Goal: Transaction & Acquisition: Purchase product/service

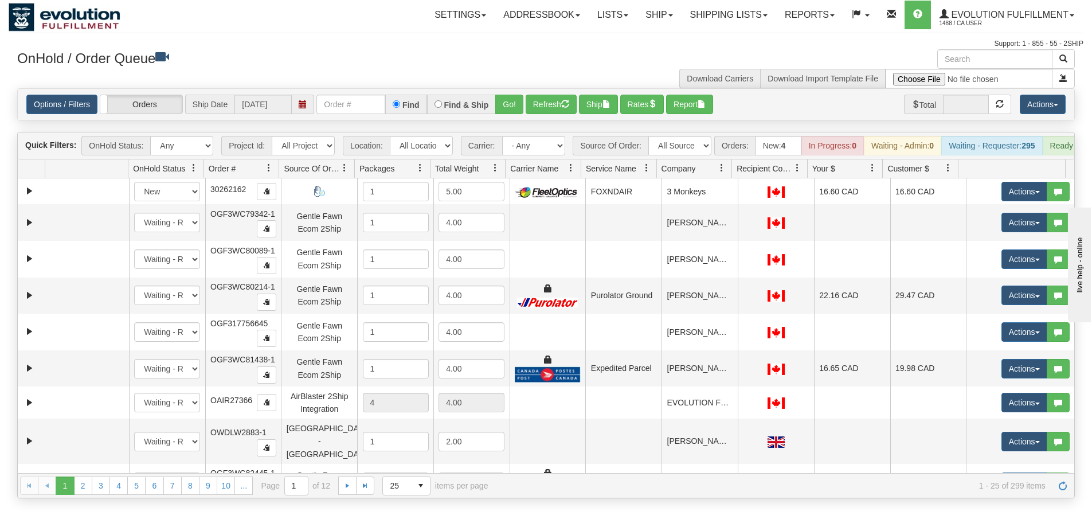
click at [302, 44] on div "Support: 1 - 855 - 55 - 2SHIP" at bounding box center [546, 44] width 1075 height 10
click at [661, 17] on link "Ship" at bounding box center [659, 15] width 44 height 29
click at [651, 38] on link "Ship Screen" at bounding box center [629, 40] width 104 height 15
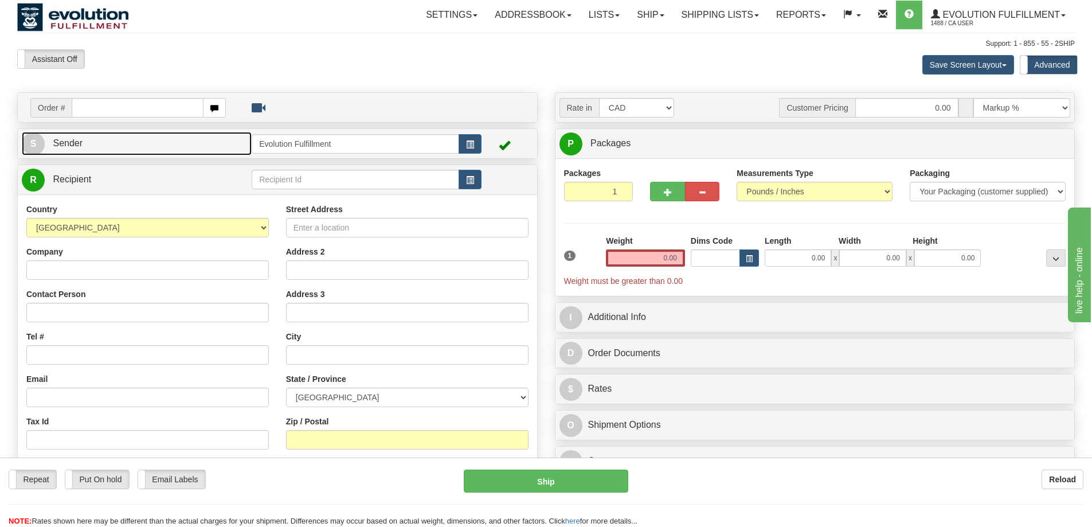
click at [115, 143] on link "S Sender" at bounding box center [137, 144] width 230 height 24
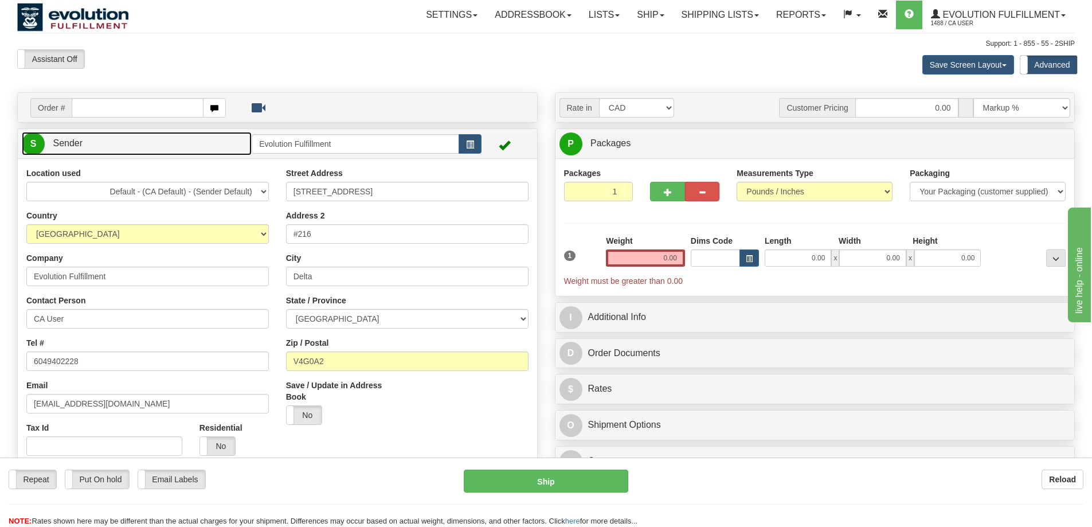
click at [115, 143] on link "S Sender" at bounding box center [137, 144] width 230 height 24
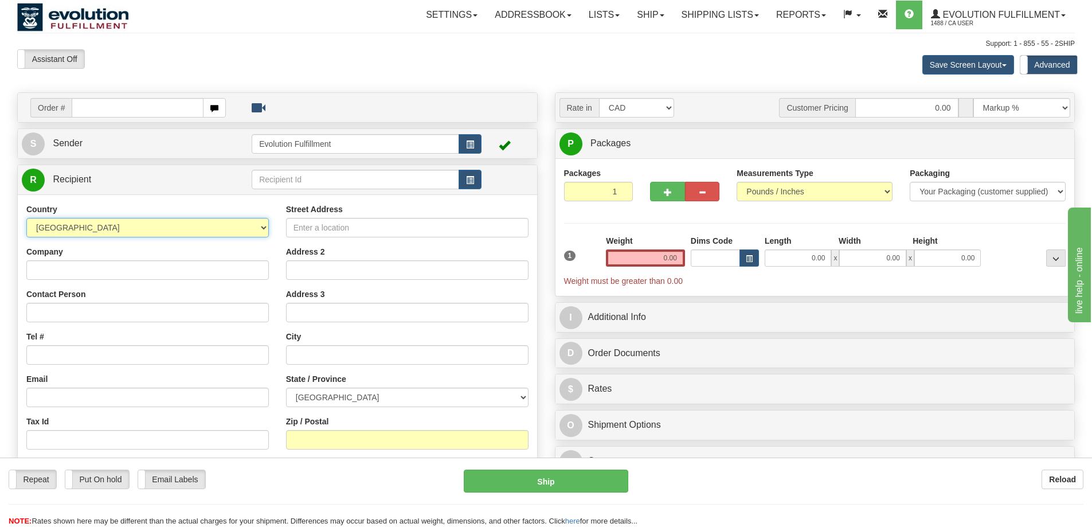
click at [127, 222] on select "AFGHANISTAN ALAND ISLANDS ALBANIA ALGERIA AMERICAN SAMOA ANDORRA ANGOLA ANGUILL…" at bounding box center [147, 227] width 243 height 19
select select "SE"
click at [127, 222] on select "AFGHANISTAN ALAND ISLANDS ALBANIA ALGERIA AMERICAN SAMOA ANDORRA ANGOLA ANGUILL…" at bounding box center [147, 227] width 243 height 19
click at [301, 234] on input "Street Address" at bounding box center [407, 227] width 243 height 19
paste input "Ringvägen 6"
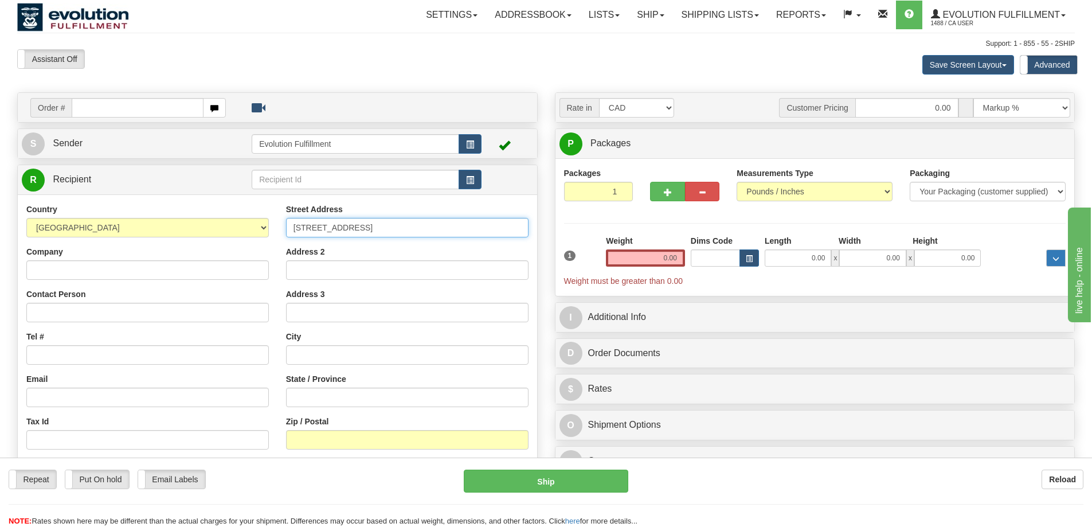
type input "Ringvägen 6"
drag, startPoint x: 361, startPoint y: 359, endPoint x: 378, endPoint y: 354, distance: 17.4
click at [361, 359] on input "text" at bounding box center [407, 354] width 243 height 19
paste input "Saltsjöbaden"
type input "Saltsjöbaden"
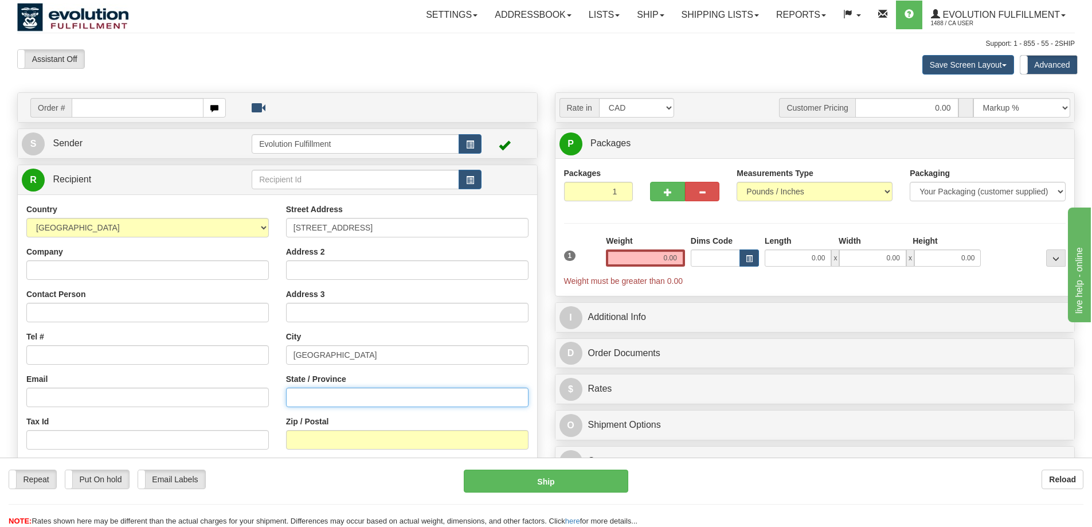
click at [330, 398] on input "State / Province" at bounding box center [407, 397] width 243 height 19
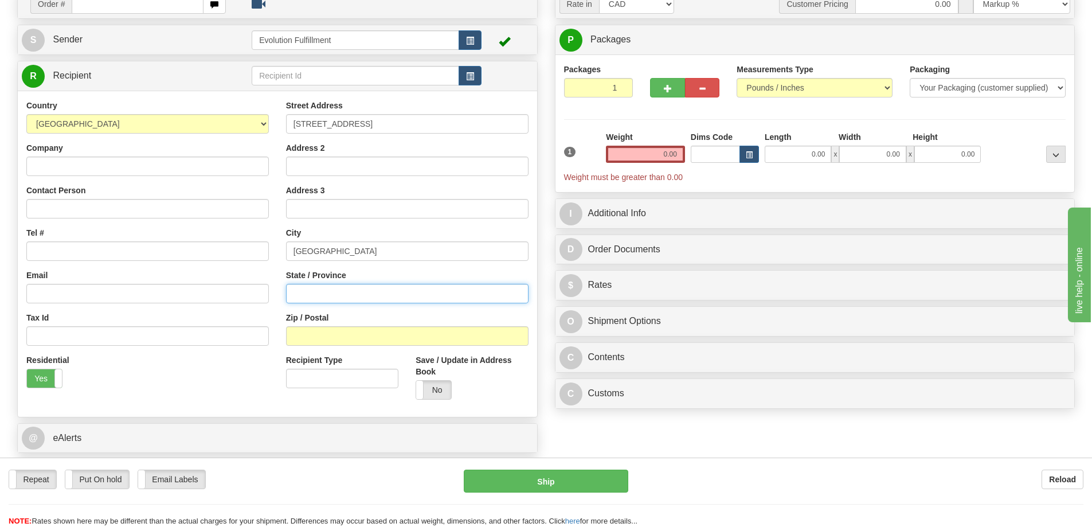
scroll to position [115, 0]
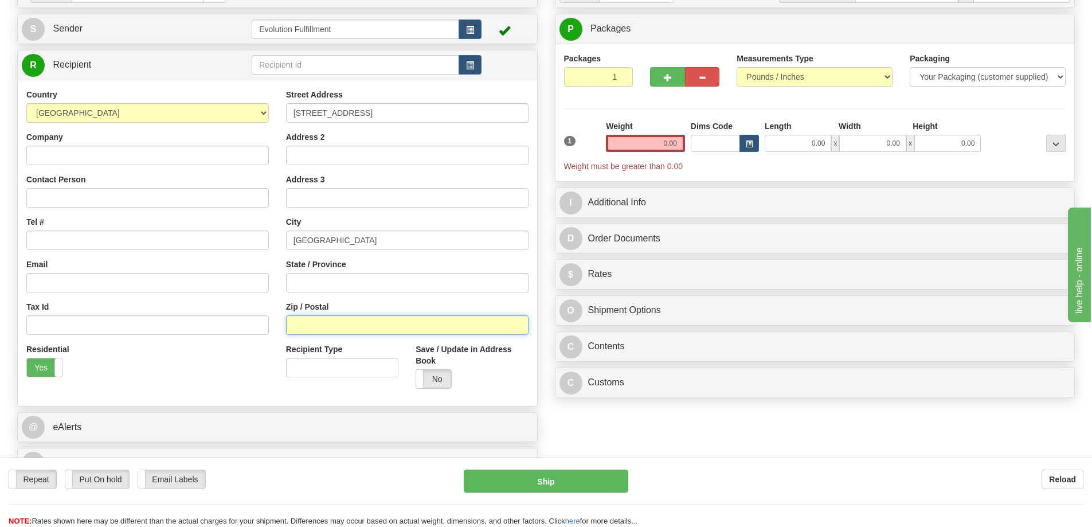
click at [331, 324] on input "Zip / Postal" at bounding box center [407, 324] width 243 height 19
paste input "133 36"
type input "133 36"
click at [668, 145] on input "0.00" at bounding box center [645, 143] width 79 height 17
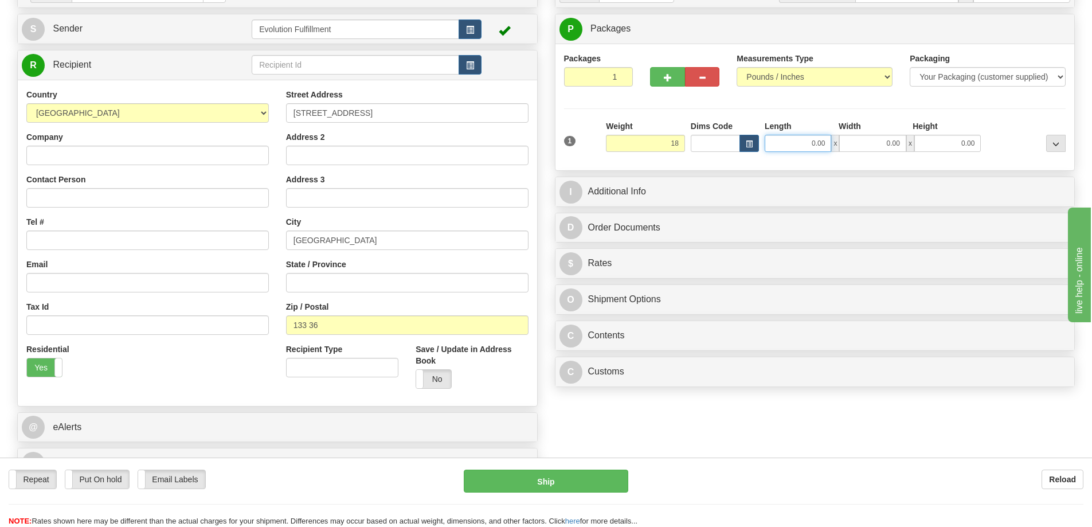
click at [816, 142] on input "0.00" at bounding box center [798, 143] width 67 height 17
type input "18.00"
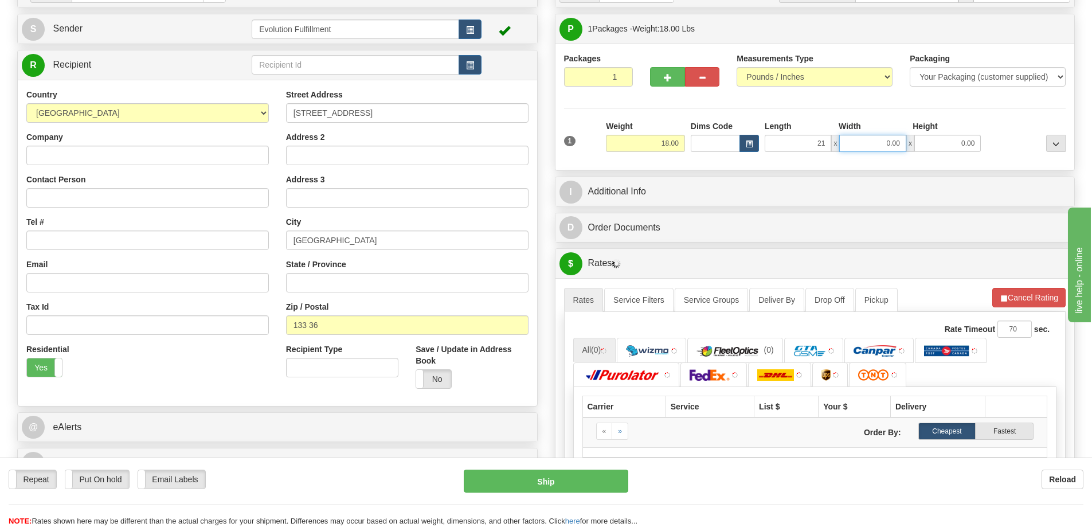
type input "21.00"
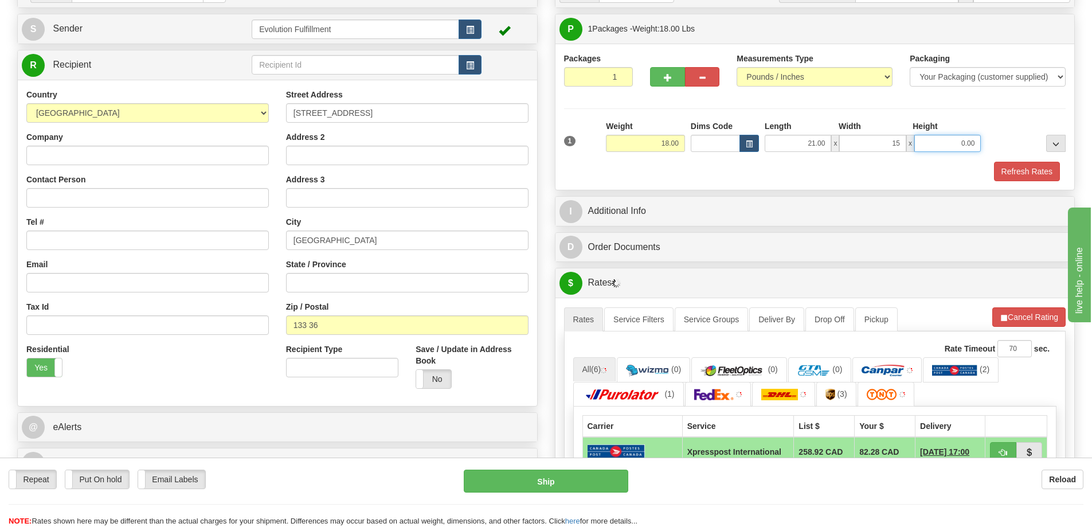
type input "15.00"
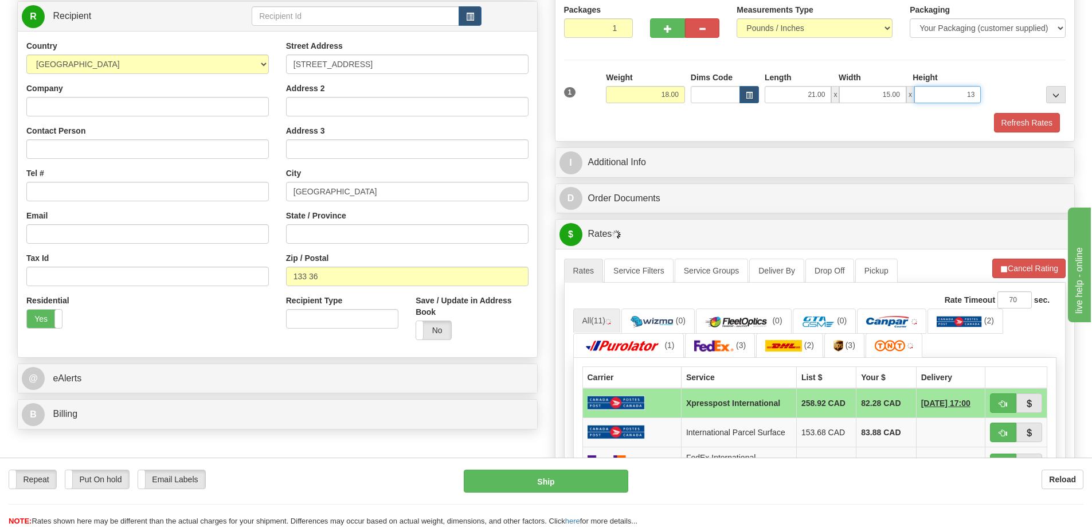
scroll to position [229, 0]
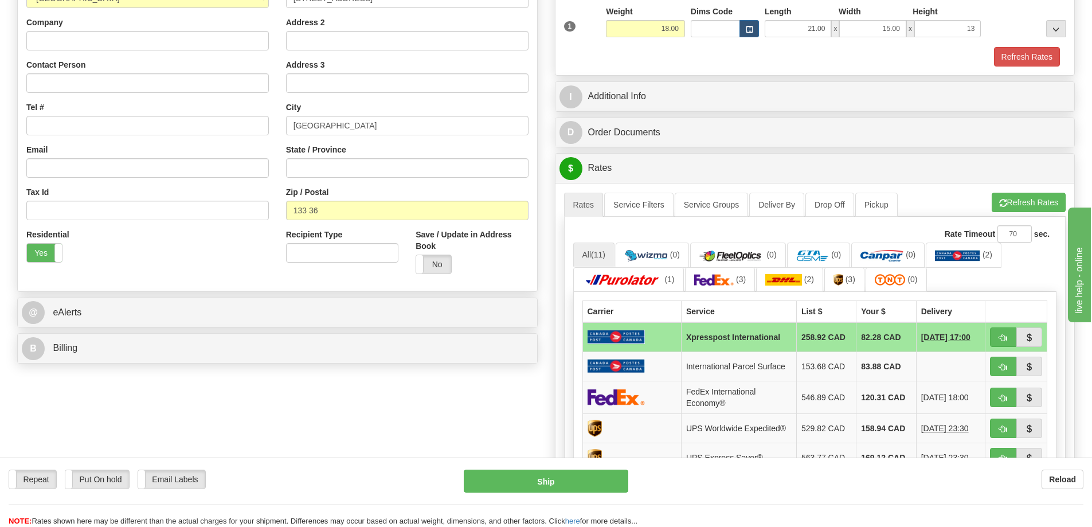
type input "13.00"
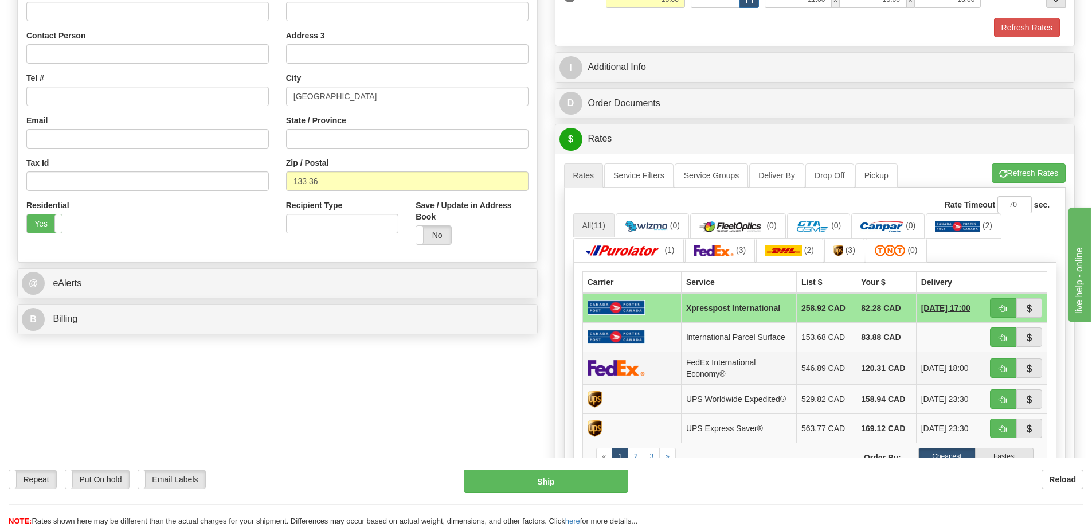
scroll to position [344, 0]
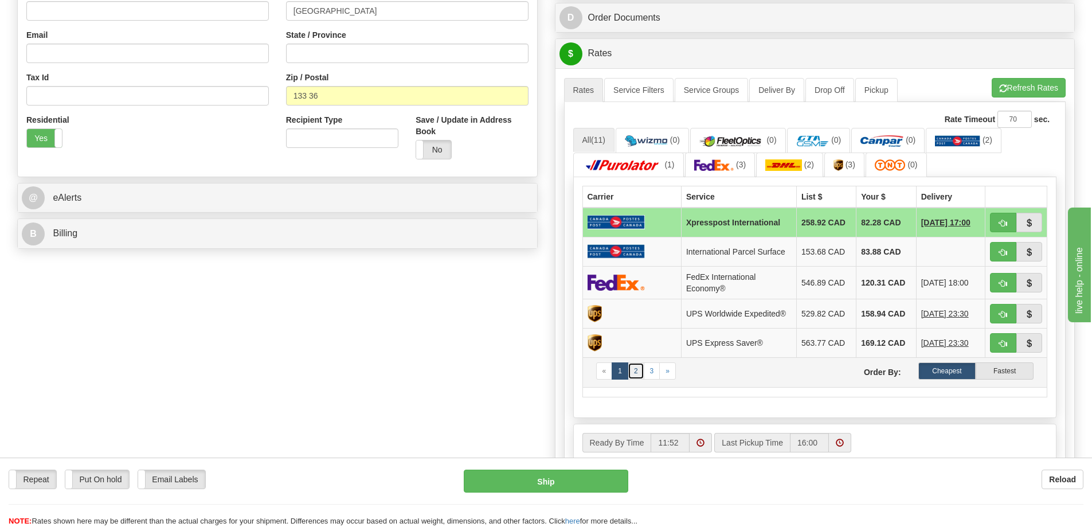
click at [635, 368] on link "2" at bounding box center [636, 370] width 17 height 17
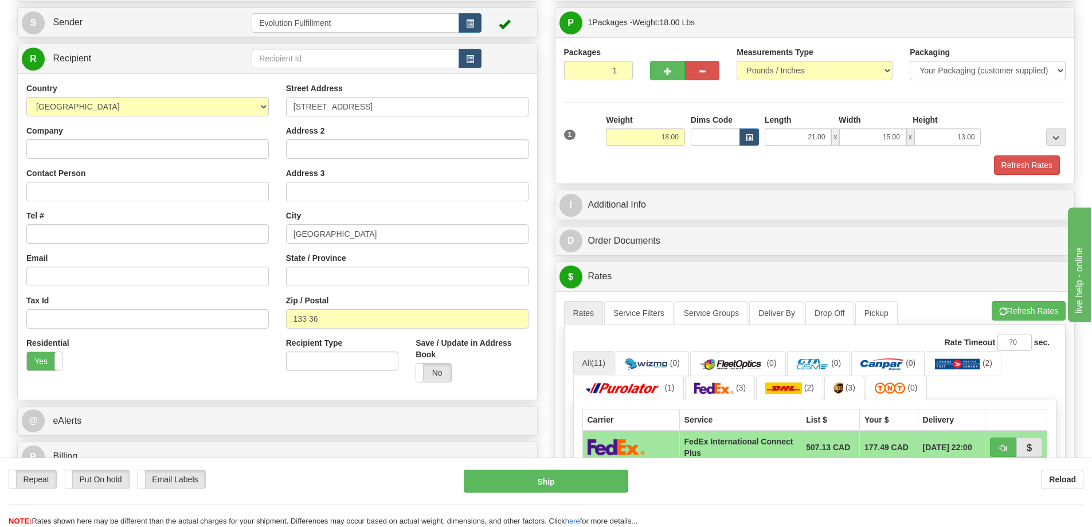
scroll to position [115, 0]
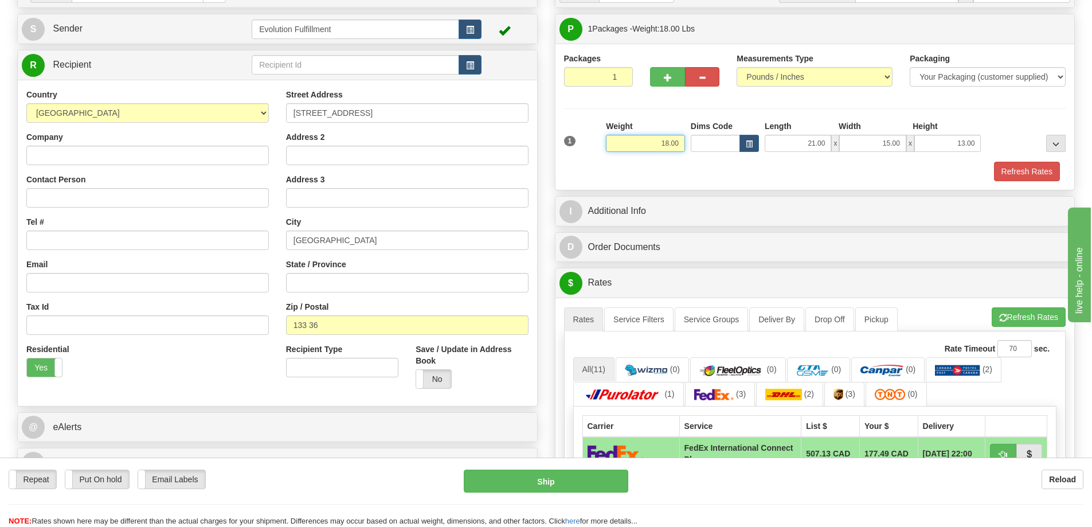
click at [665, 146] on input "18.00" at bounding box center [645, 143] width 79 height 17
click at [652, 138] on input "18.00" at bounding box center [645, 143] width 79 height 17
type input "12.00"
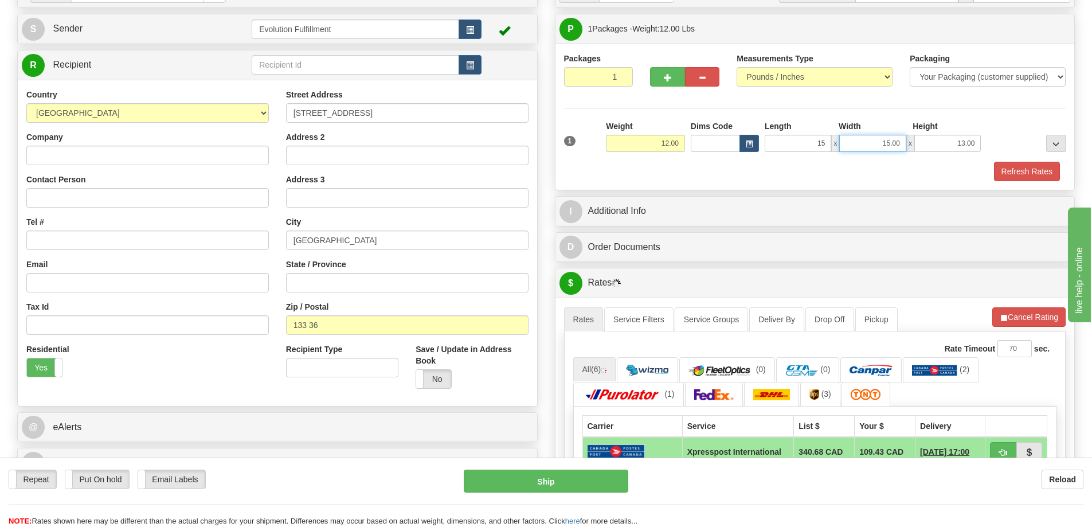
type input "15.00"
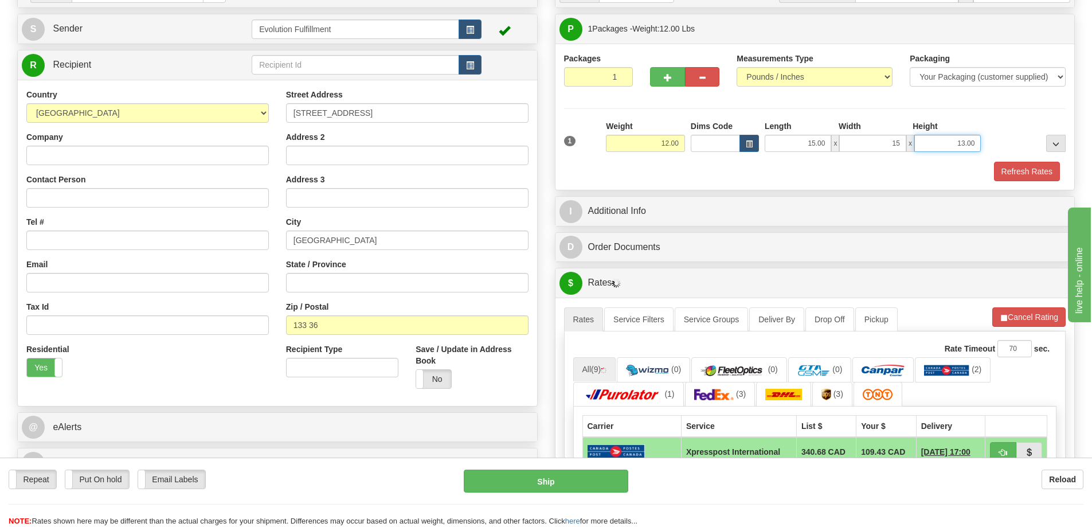
type input "15.00"
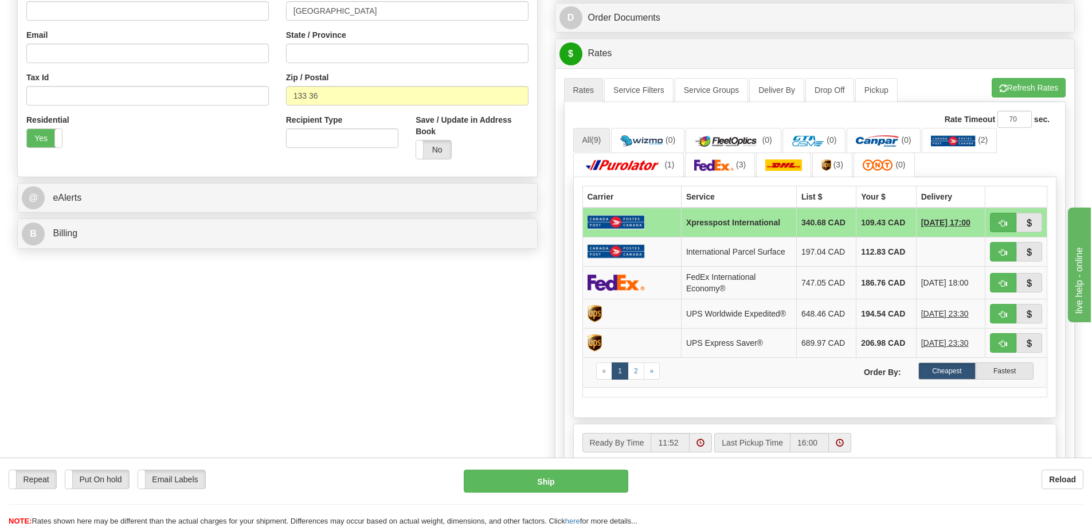
type input "8.00"
click at [632, 367] on link "2" at bounding box center [636, 370] width 17 height 17
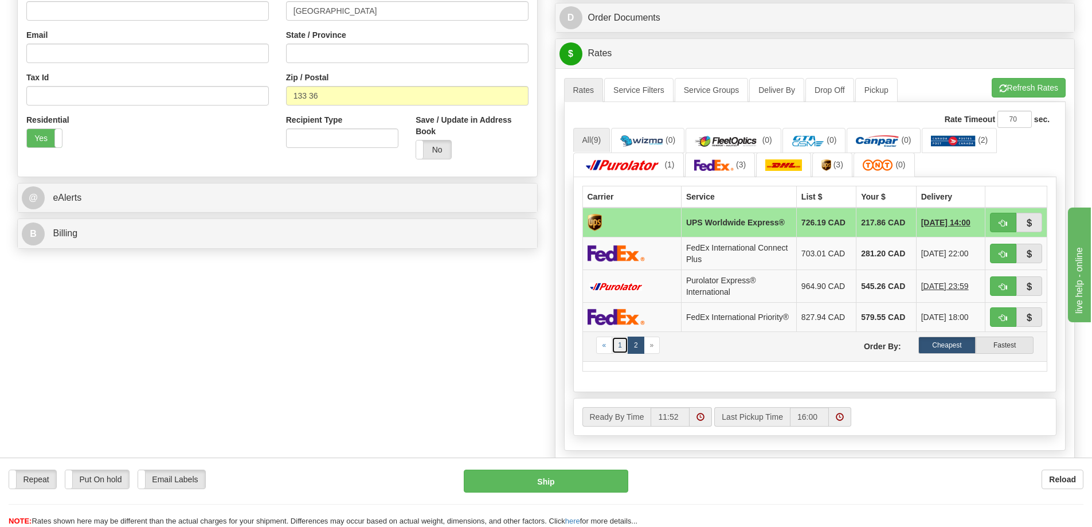
click at [616, 349] on link "1" at bounding box center [620, 345] width 17 height 17
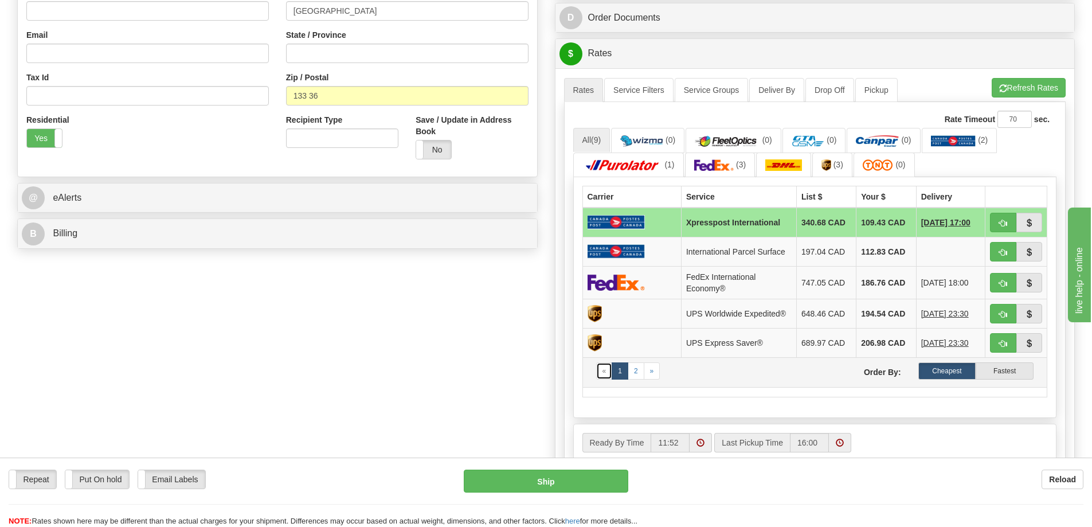
click at [608, 373] on link "«" at bounding box center [604, 370] width 17 height 17
click at [636, 373] on link "2" at bounding box center [636, 370] width 17 height 17
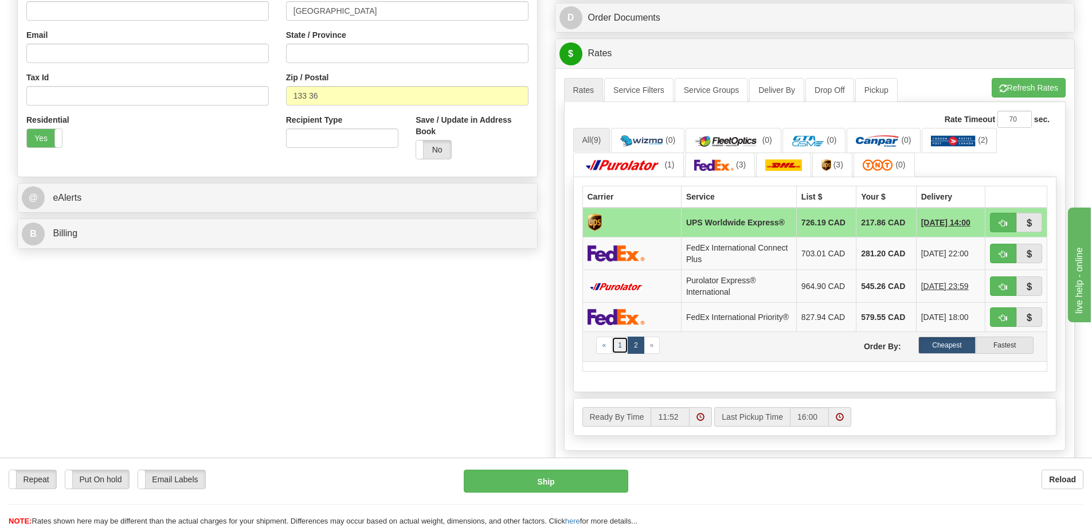
click at [621, 349] on link "1" at bounding box center [620, 345] width 17 height 17
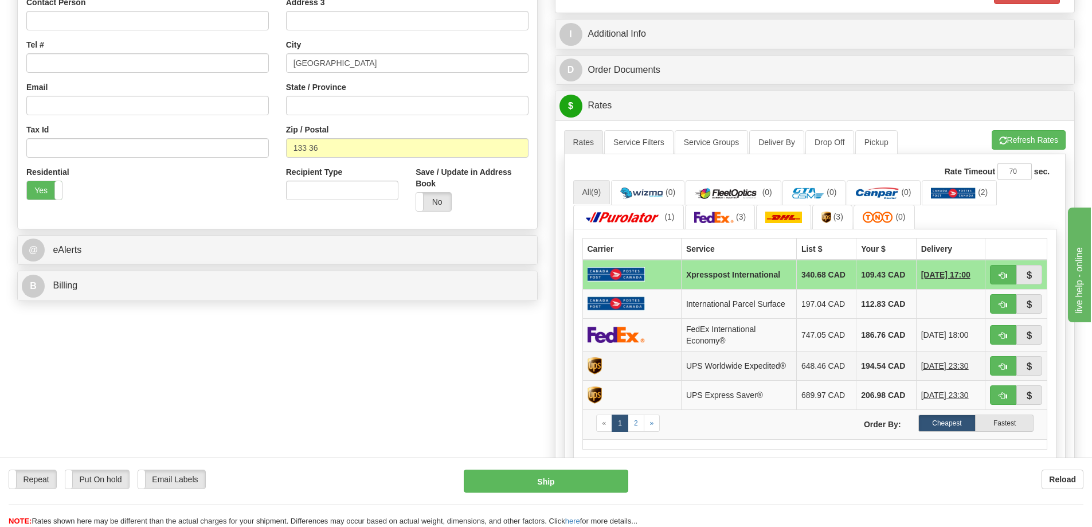
scroll to position [401, 0]
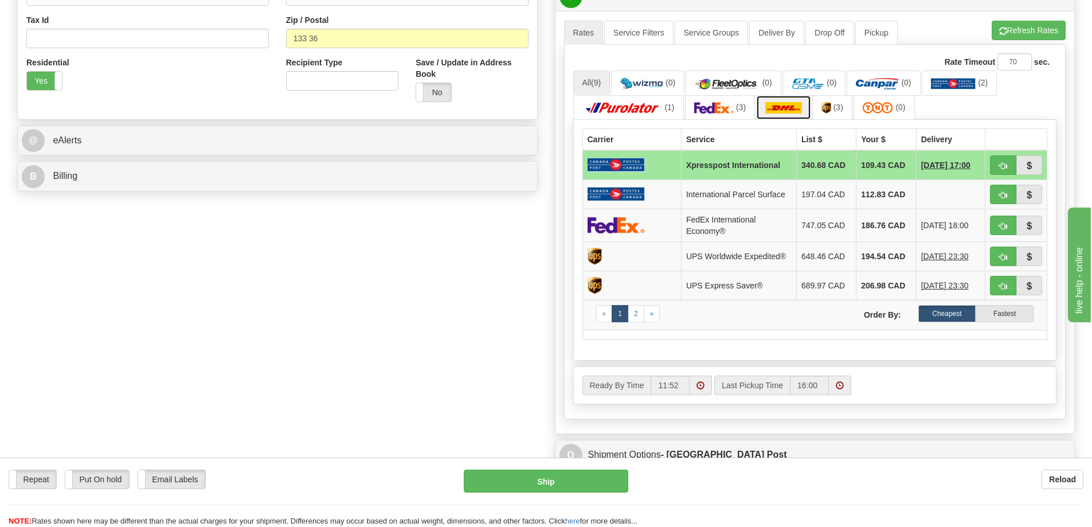
click at [789, 112] on img at bounding box center [783, 107] width 37 height 11
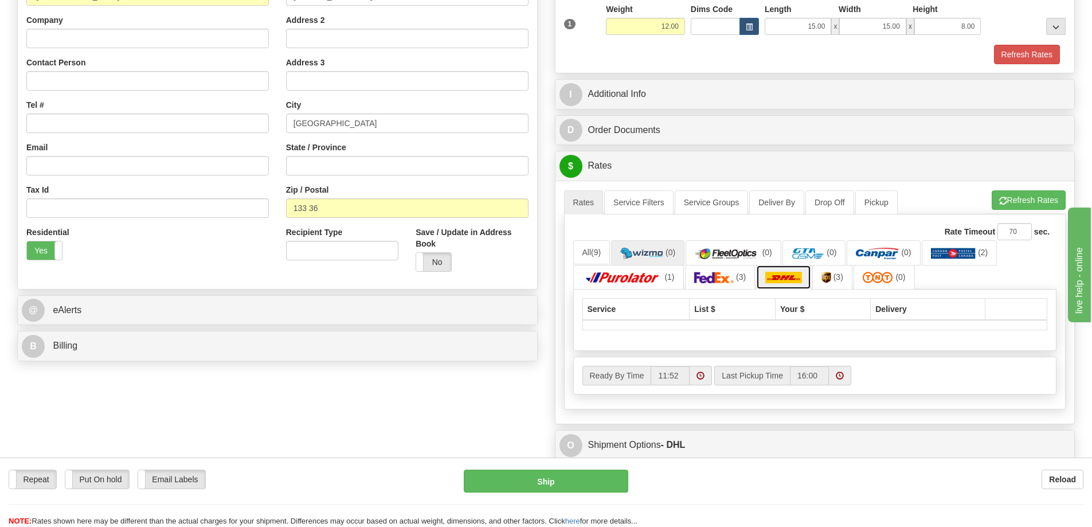
scroll to position [229, 0]
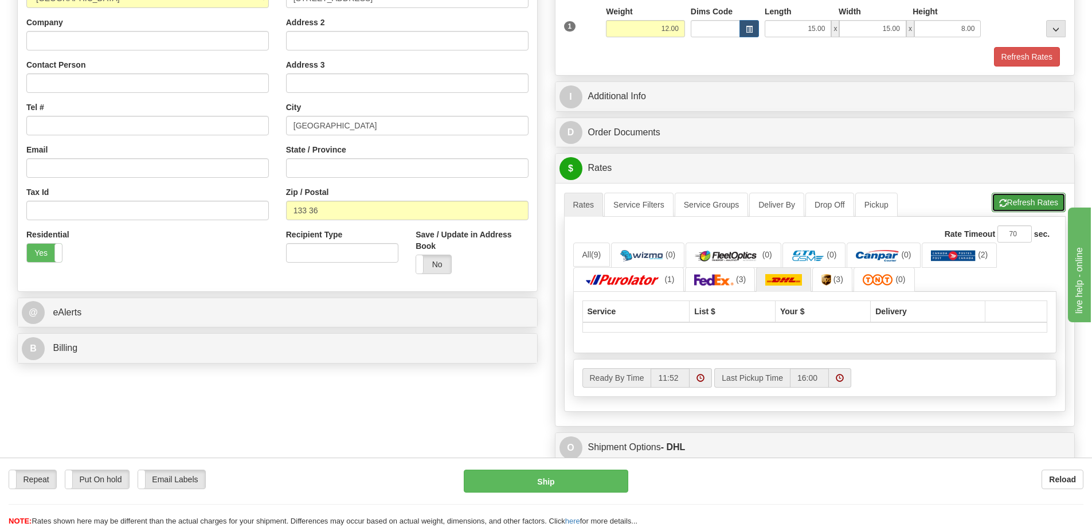
click at [999, 205] on span "button" at bounding box center [1003, 203] width 8 height 7
click at [584, 257] on link "All (9)" at bounding box center [594, 255] width 43 height 24
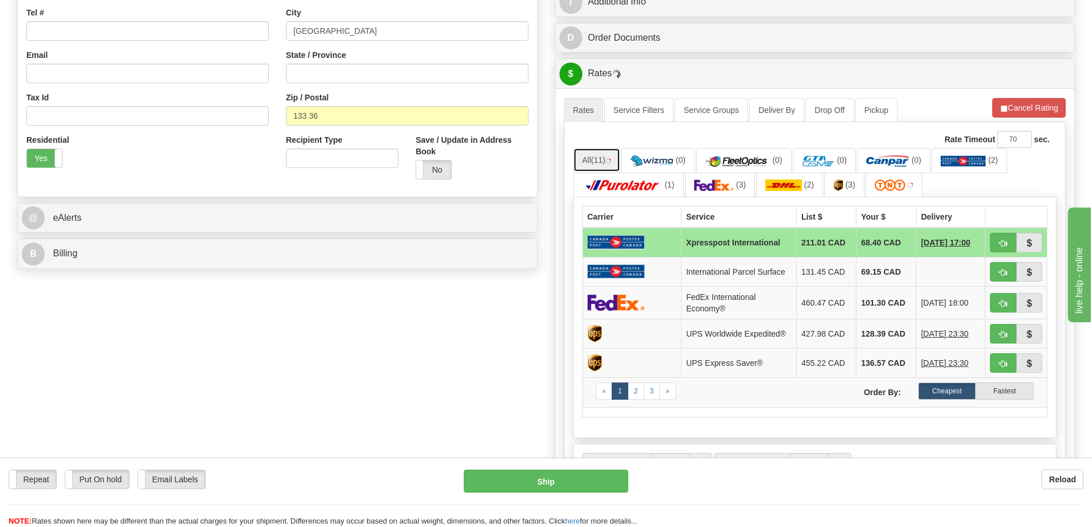
scroll to position [344, 0]
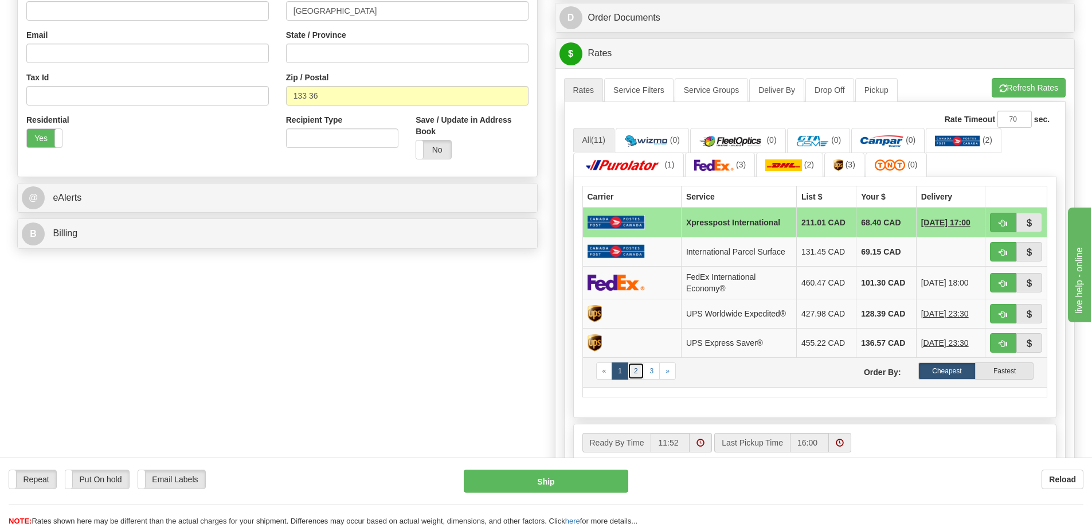
click at [638, 372] on link "2" at bounding box center [636, 370] width 17 height 17
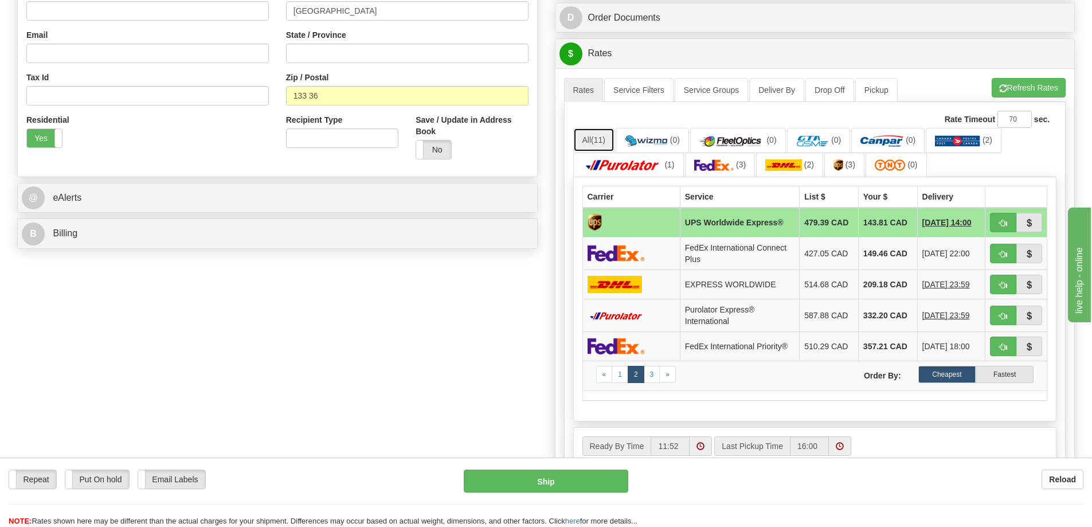
click at [595, 139] on span "(11)" at bounding box center [598, 139] width 14 height 9
click at [616, 376] on link "1" at bounding box center [620, 374] width 17 height 17
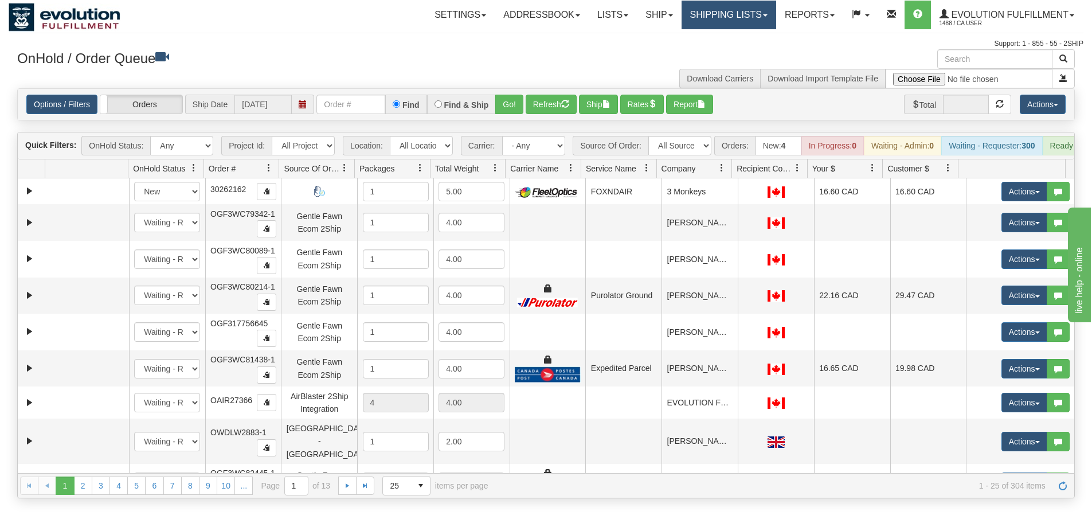
click at [764, 9] on link "Shipping lists" at bounding box center [729, 15] width 95 height 29
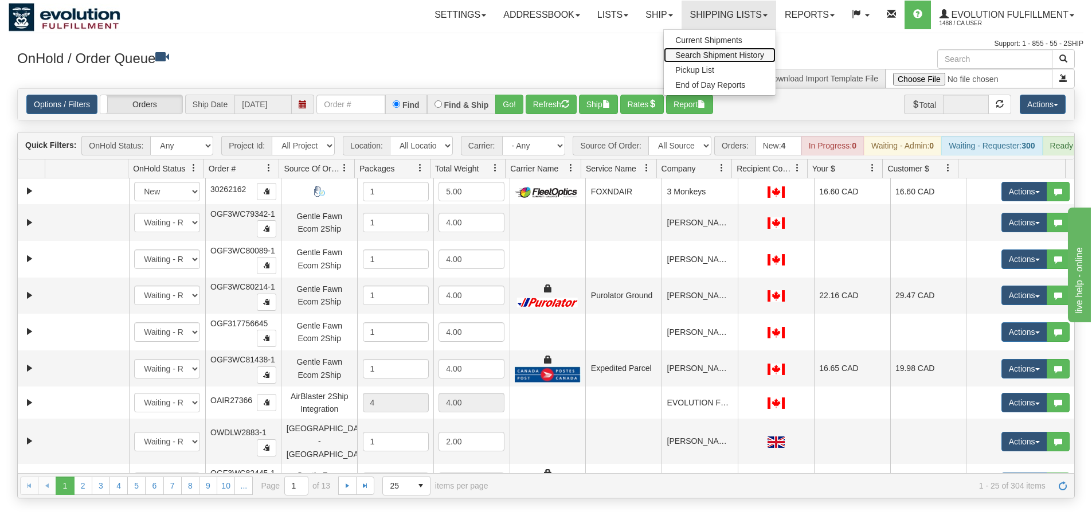
click at [740, 54] on span "Search Shipment History" at bounding box center [719, 54] width 89 height 9
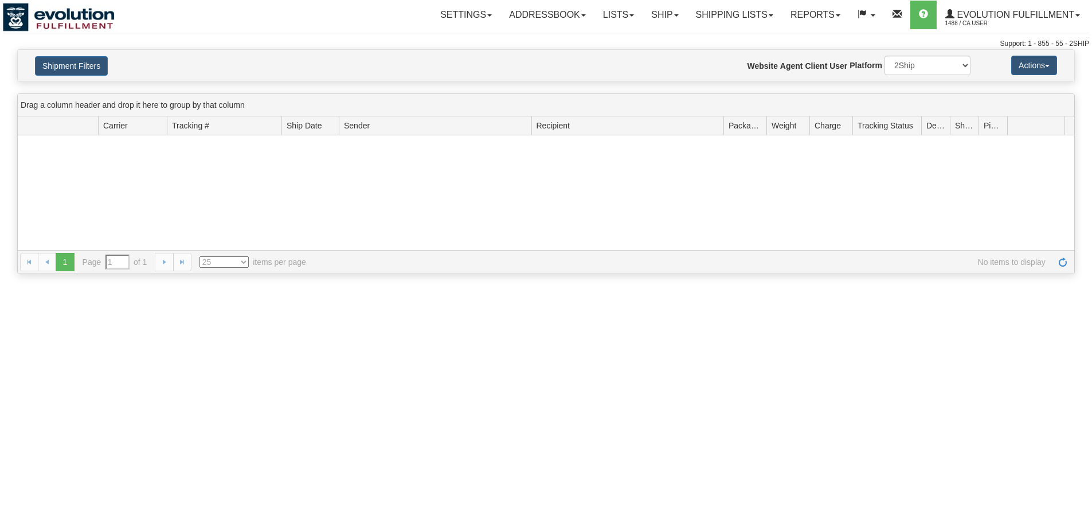
type input "From [DATE] To [DATE]"
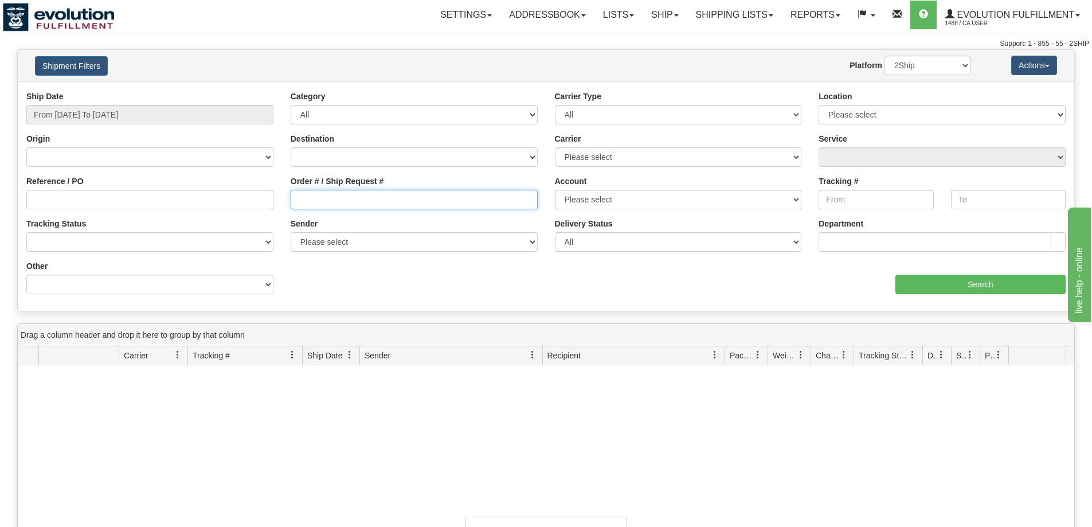
drag, startPoint x: 356, startPoint y: 197, endPoint x: 364, endPoint y: 191, distance: 9.9
click at [356, 196] on input "Order # / Ship Request #" at bounding box center [414, 199] width 247 height 19
paste input "WC87943-1"
type input "WC87943-1"
click at [109, 111] on input "From [DATE] To [DATE]" at bounding box center [149, 114] width 247 height 19
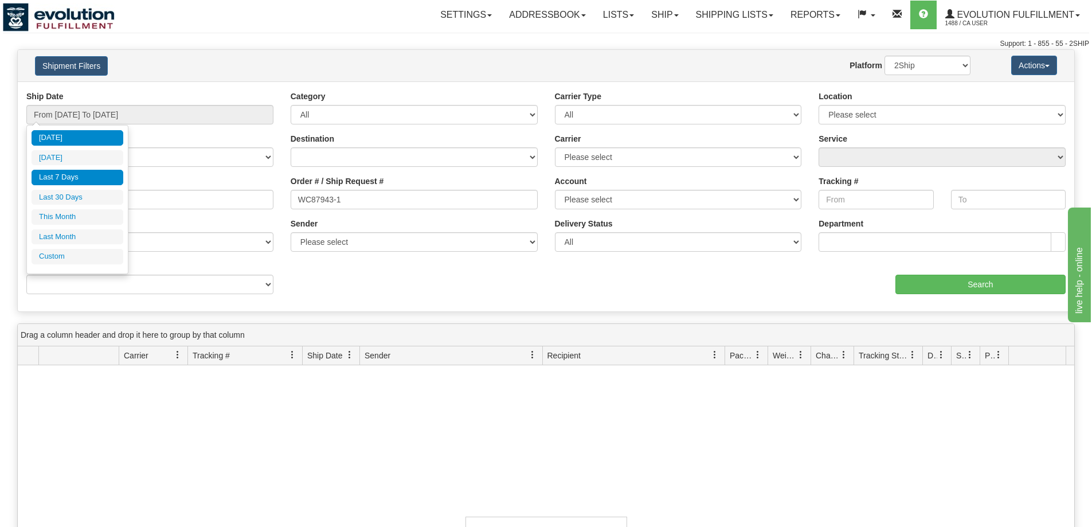
click at [90, 184] on li "Last 7 Days" at bounding box center [78, 177] width 92 height 15
type input "From [DATE] To [DATE]"
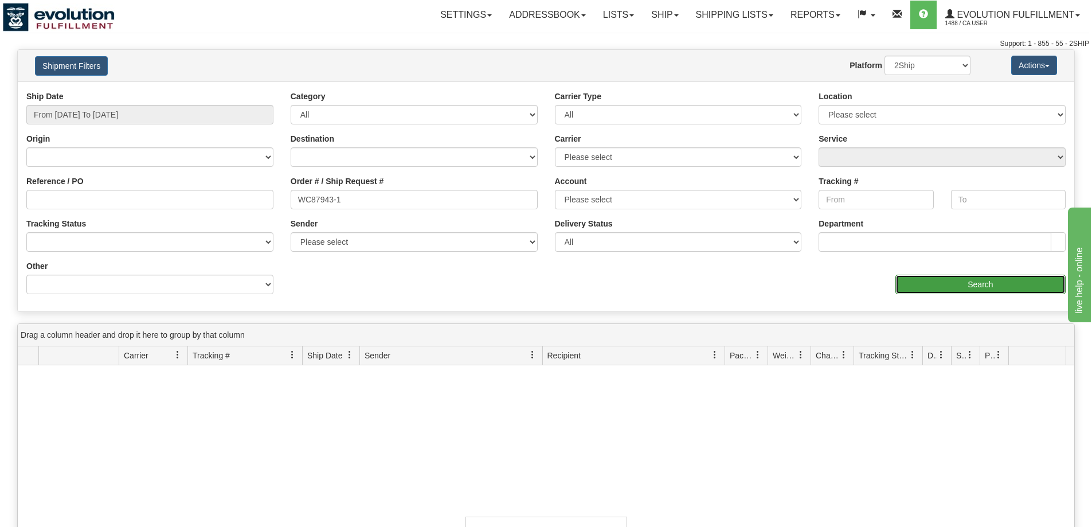
click at [971, 291] on input "Search" at bounding box center [981, 284] width 170 height 19
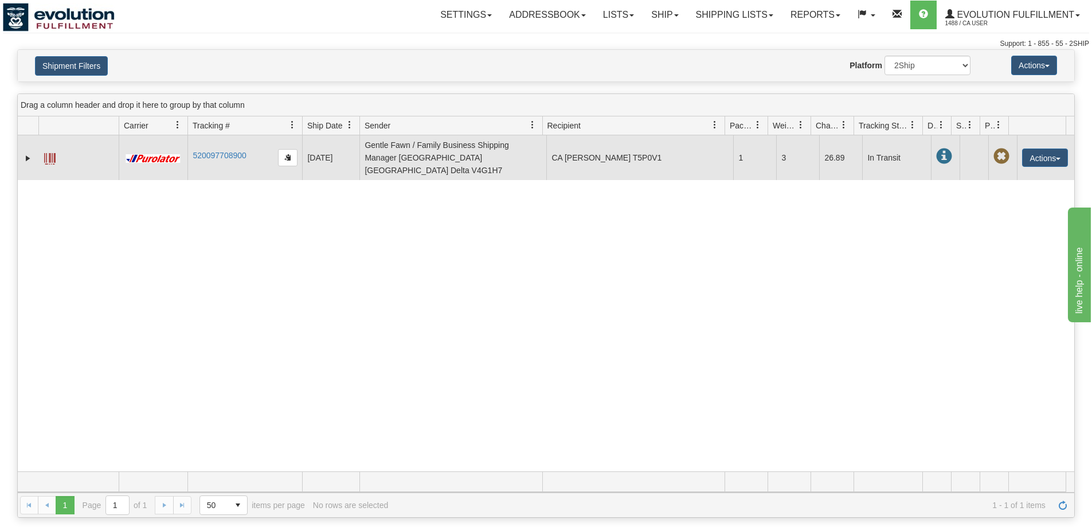
click at [52, 156] on span at bounding box center [49, 158] width 11 height 11
